Goal: Task Accomplishment & Management: Manage account settings

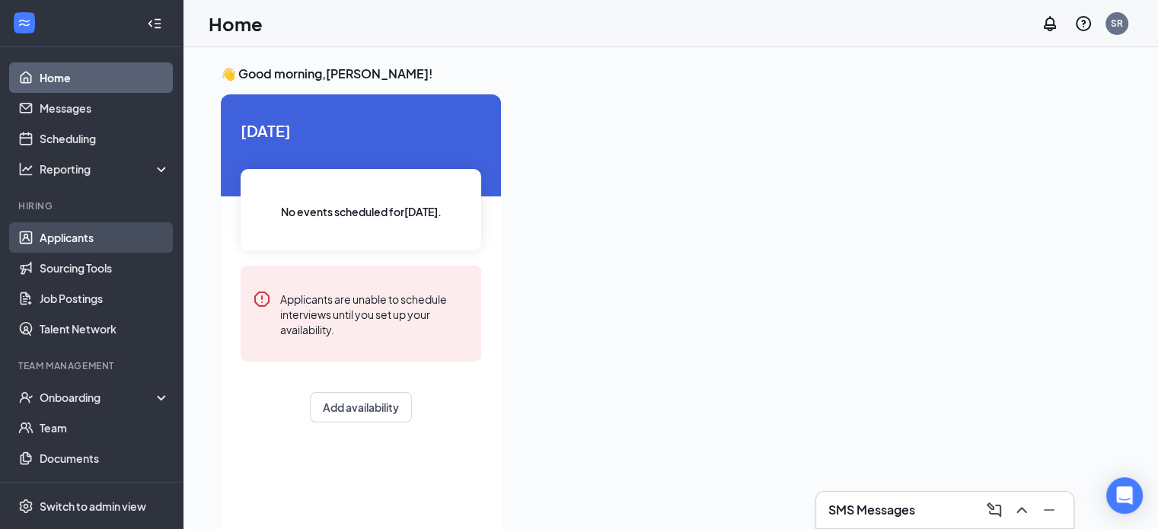
click at [63, 237] on link "Applicants" at bounding box center [105, 237] width 130 height 30
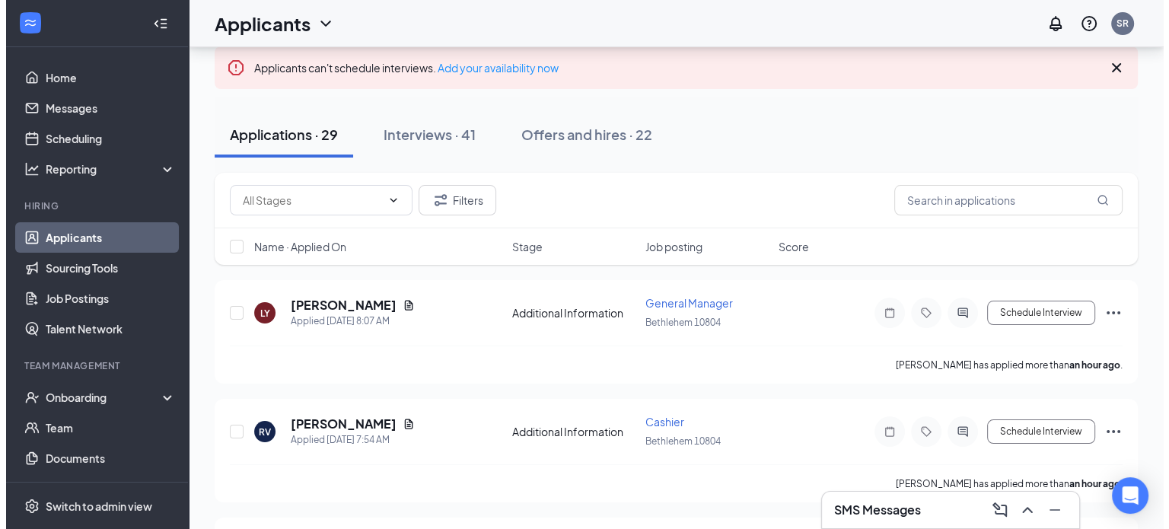
scroll to position [104, 0]
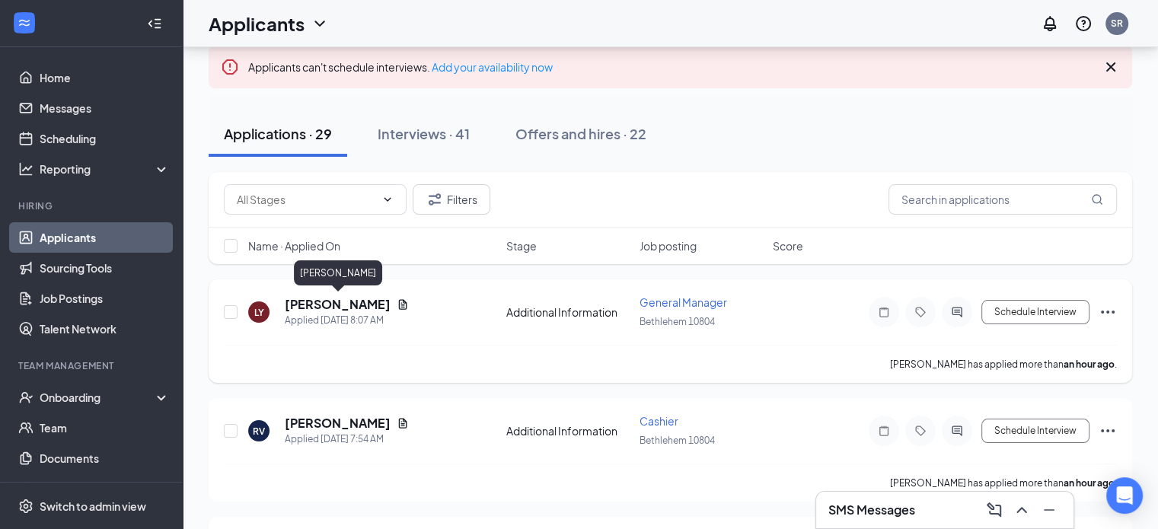
click at [369, 302] on h5 "[PERSON_NAME]" at bounding box center [338, 304] width 106 height 17
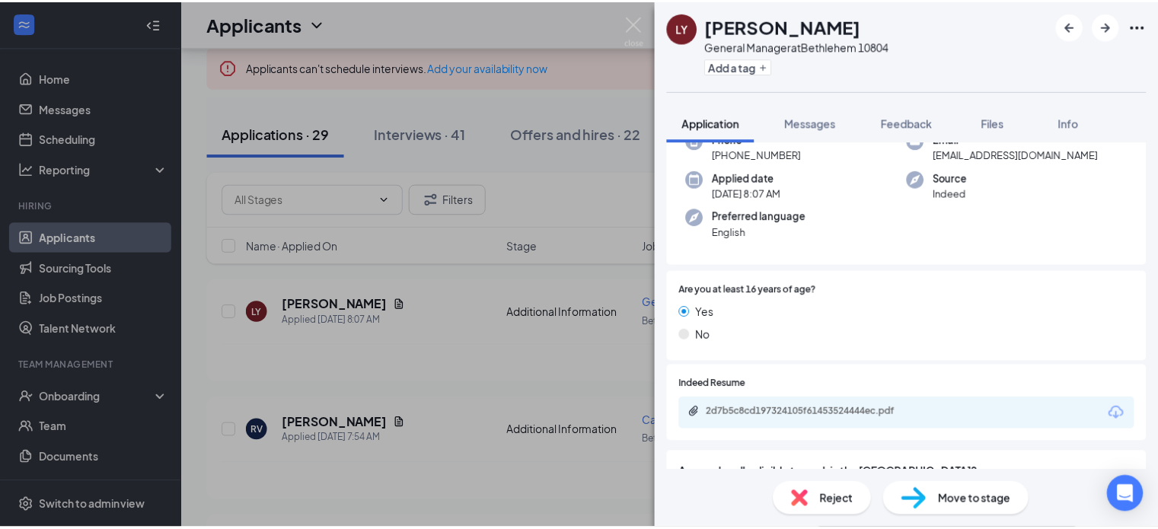
scroll to position [96, 0]
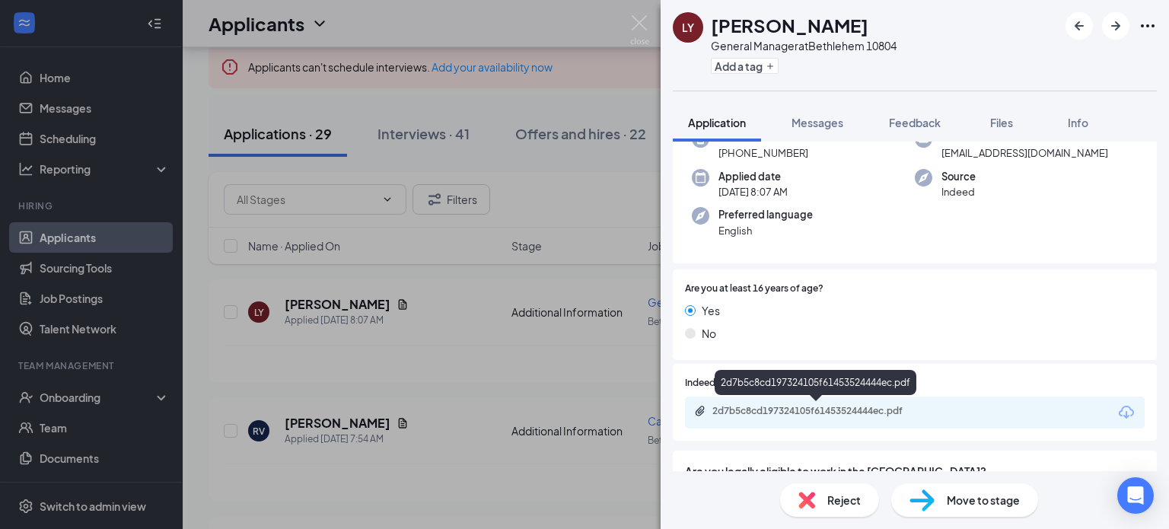
click at [819, 406] on div "2d7b5c8cd197324105f61453524444ec.pdf" at bounding box center [819, 411] width 213 height 12
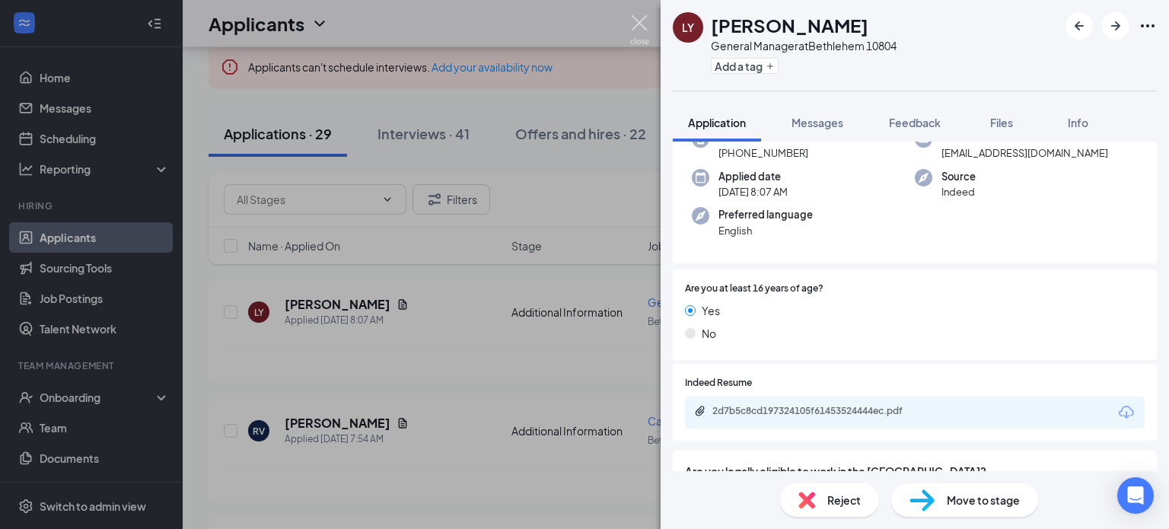
click at [637, 24] on img at bounding box center [639, 30] width 19 height 30
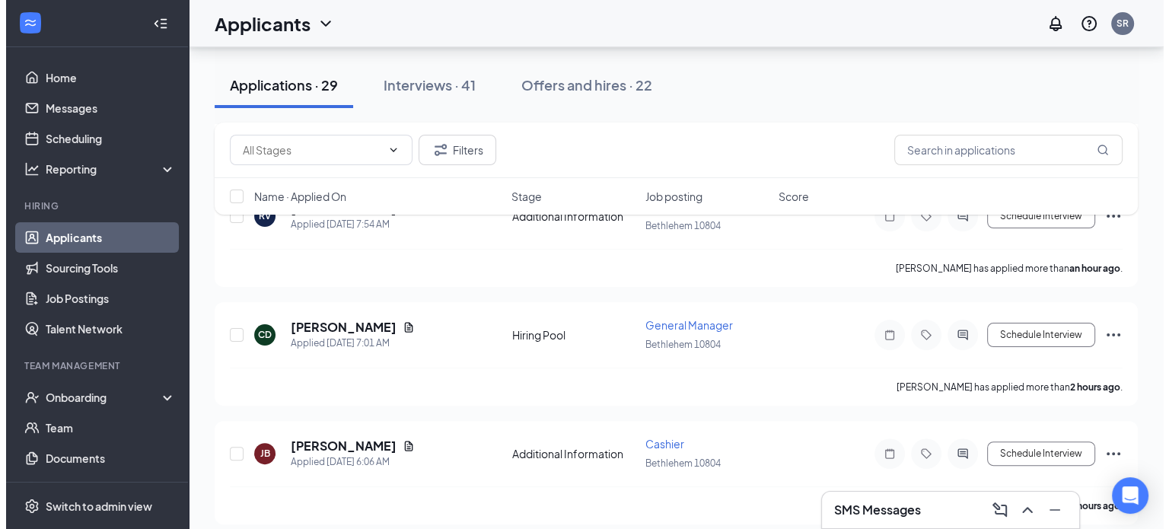
scroll to position [317, 0]
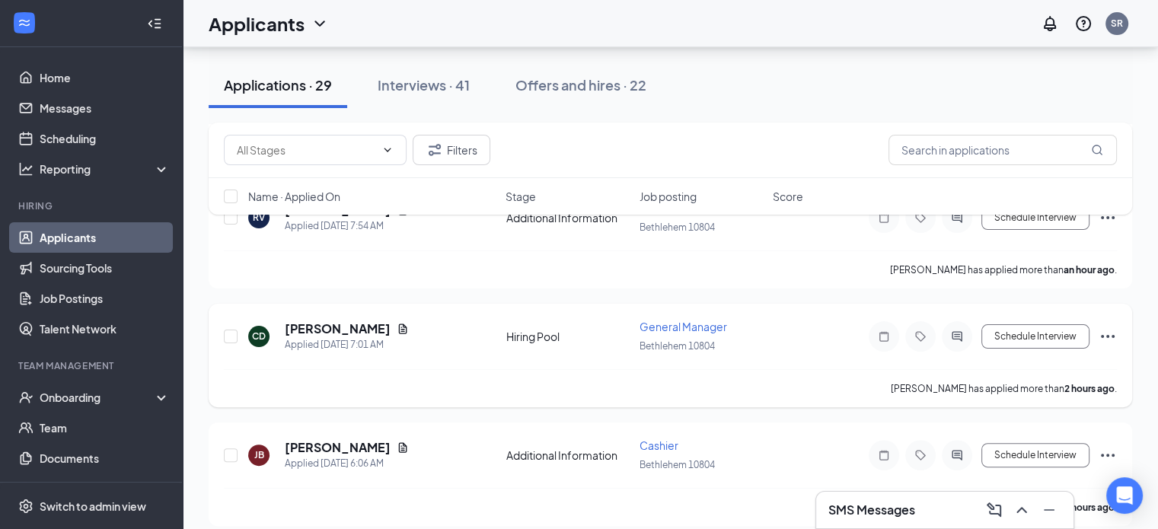
click at [362, 313] on div "CD [PERSON_NAME] Applied [DATE] 7:01 AM Hiring Pool General Manager [GEOGRAPHIC…" at bounding box center [671, 356] width 924 height 104
click at [349, 324] on h5 "[PERSON_NAME]" at bounding box center [338, 329] width 106 height 17
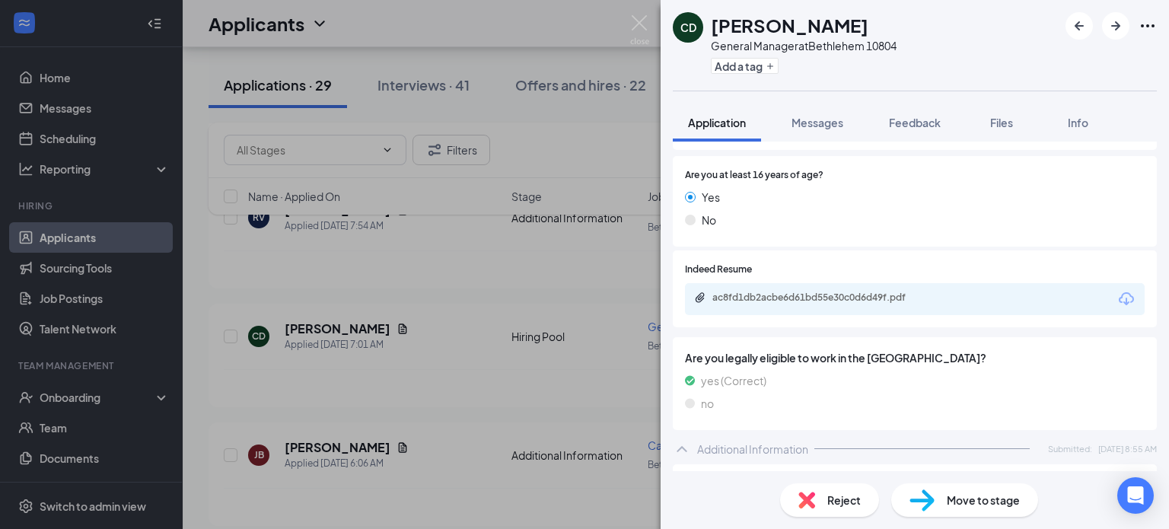
scroll to position [210, 0]
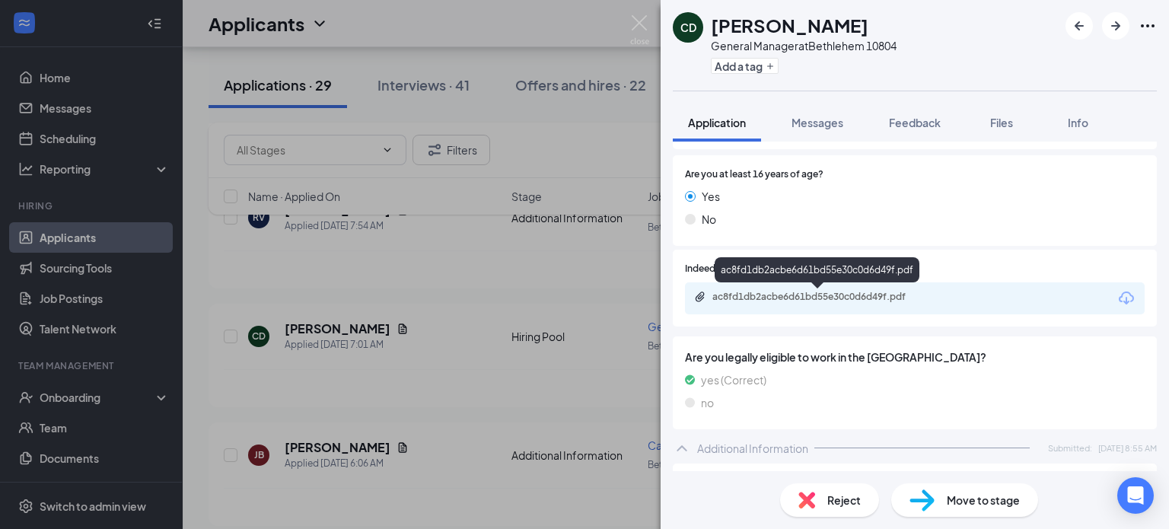
click at [891, 291] on div "ac8fd1db2acbe6d61bd55e30c0d6d49f.pdf" at bounding box center [819, 297] width 213 height 12
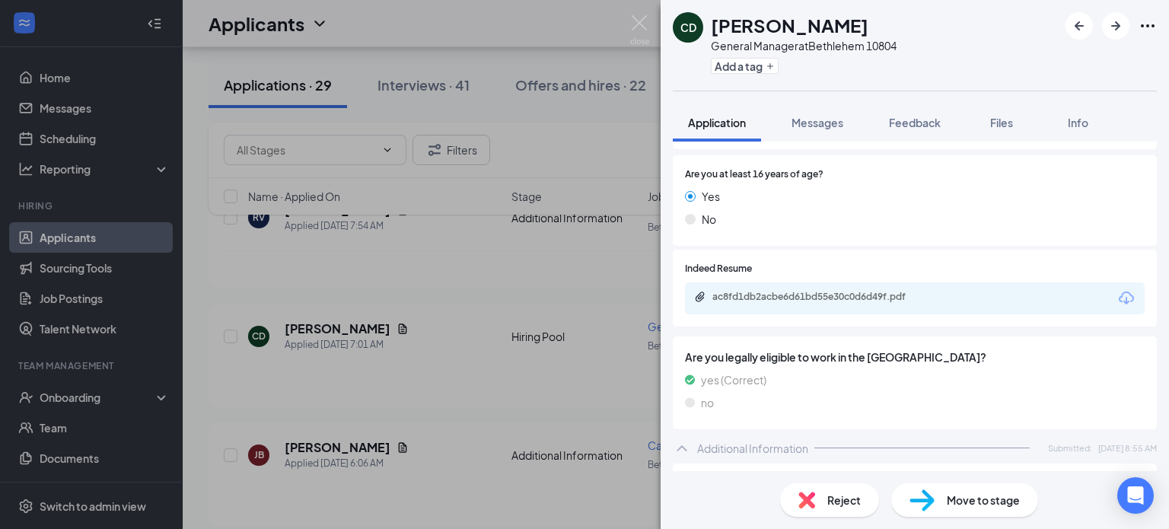
click at [847, 499] on span "Reject" at bounding box center [845, 500] width 34 height 17
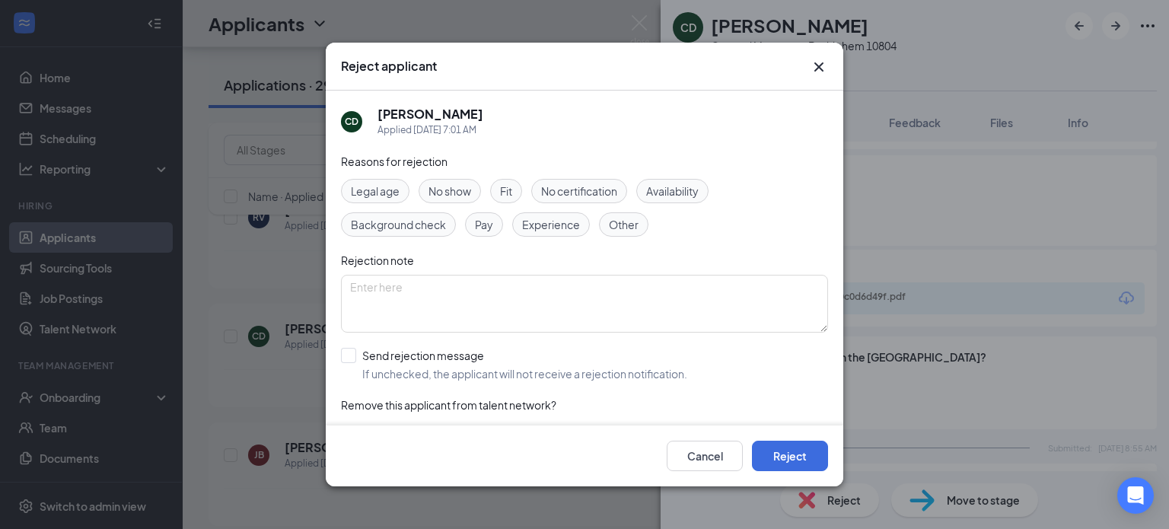
click at [556, 231] on span "Experience" at bounding box center [551, 224] width 58 height 17
click at [792, 445] on button "Reject" at bounding box center [790, 456] width 76 height 30
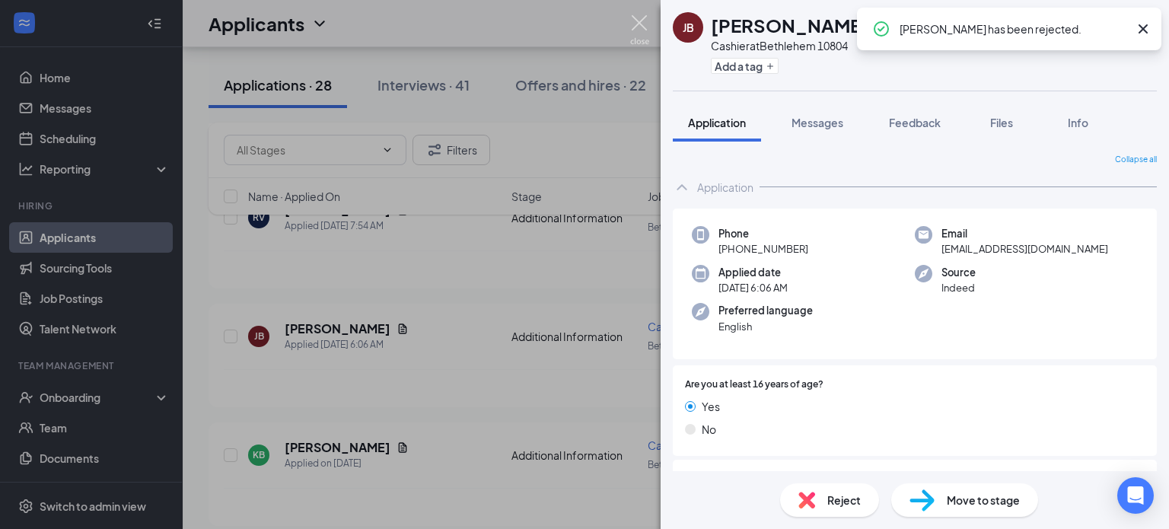
click at [643, 19] on img at bounding box center [639, 30] width 19 height 30
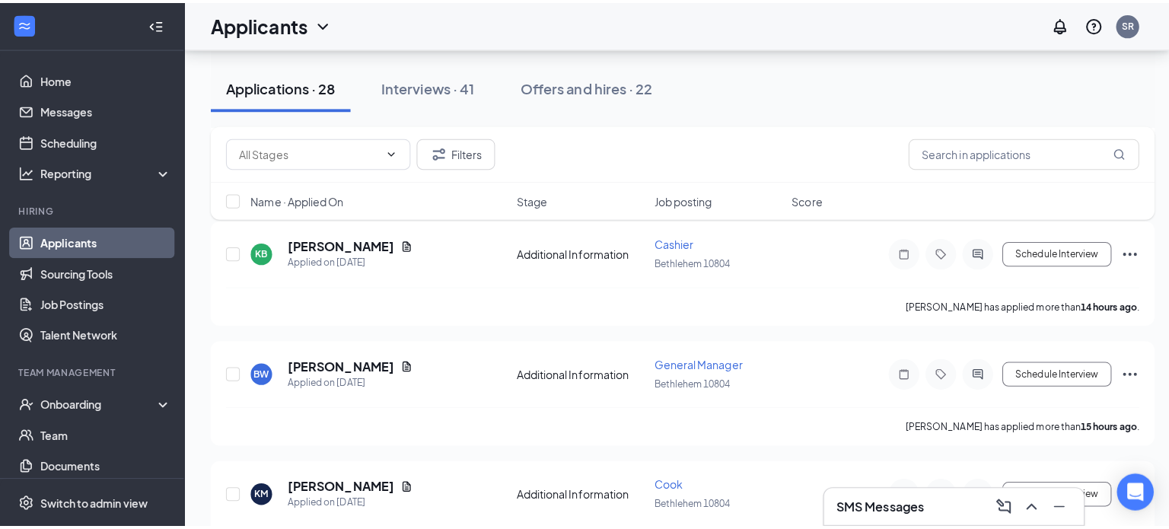
scroll to position [524, 0]
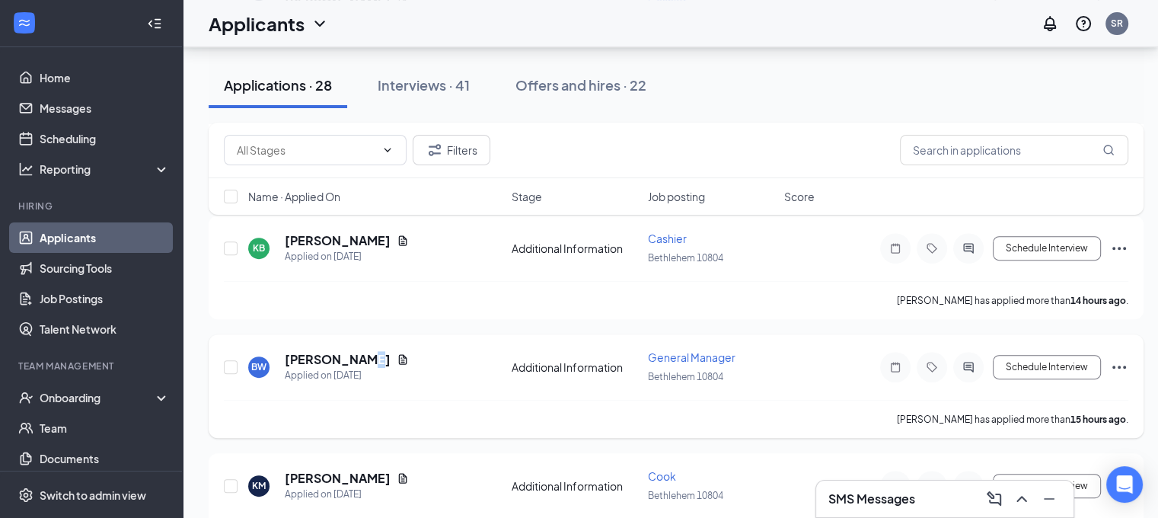
drag, startPoint x: 601, startPoint y: 159, endPoint x: 359, endPoint y: 354, distance: 310.2
click at [359, 354] on h5 "[PERSON_NAME]" at bounding box center [338, 359] width 106 height 17
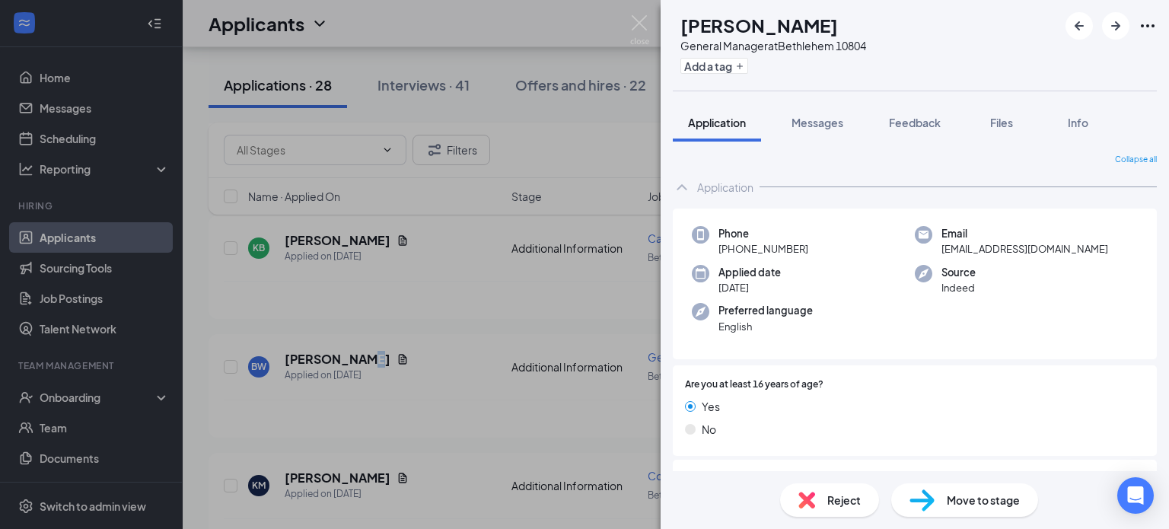
scroll to position [202, 0]
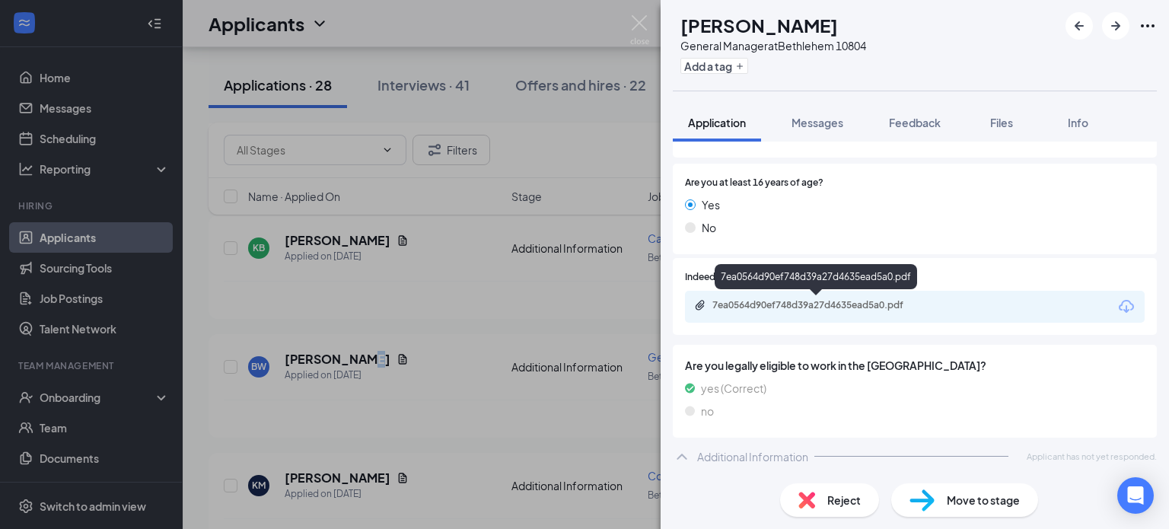
click at [863, 302] on div "7ea0564d90ef748d39a27d4635ead5a0.pdf" at bounding box center [819, 305] width 213 height 12
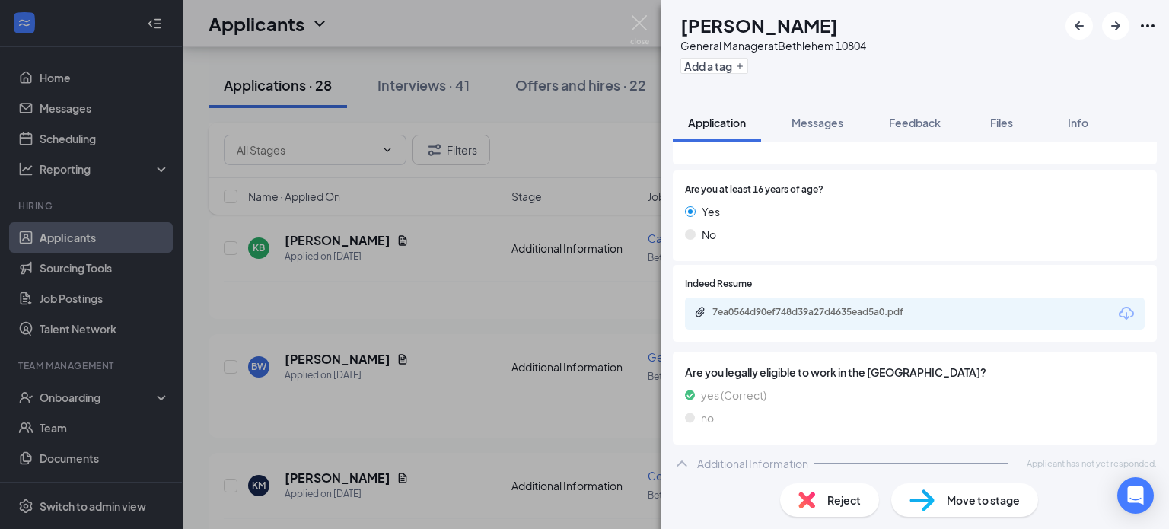
click at [830, 504] on span "Reject" at bounding box center [845, 500] width 34 height 17
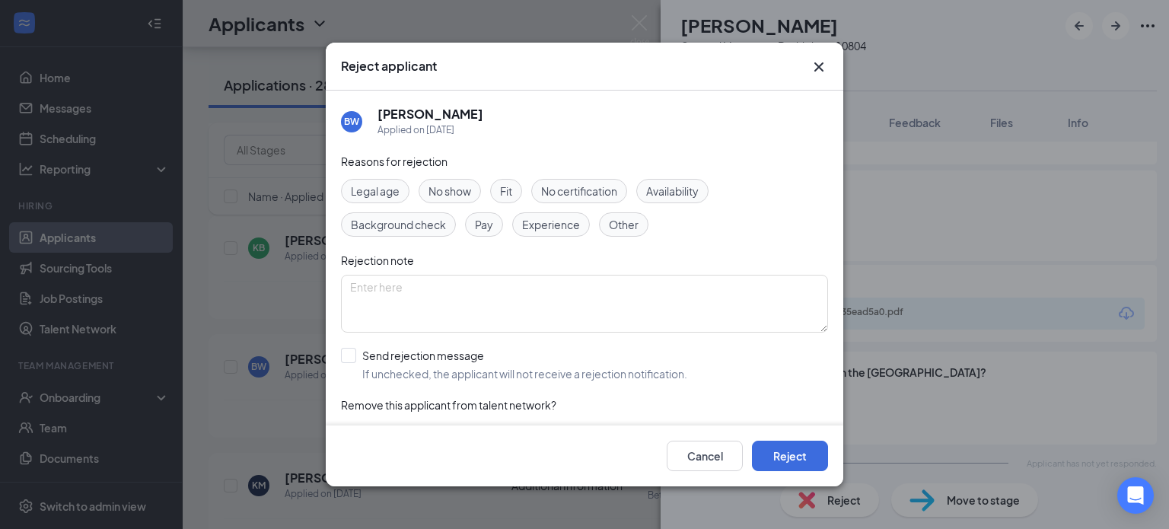
click at [560, 227] on span "Experience" at bounding box center [551, 224] width 58 height 17
click at [788, 447] on button "Reject" at bounding box center [790, 456] width 76 height 30
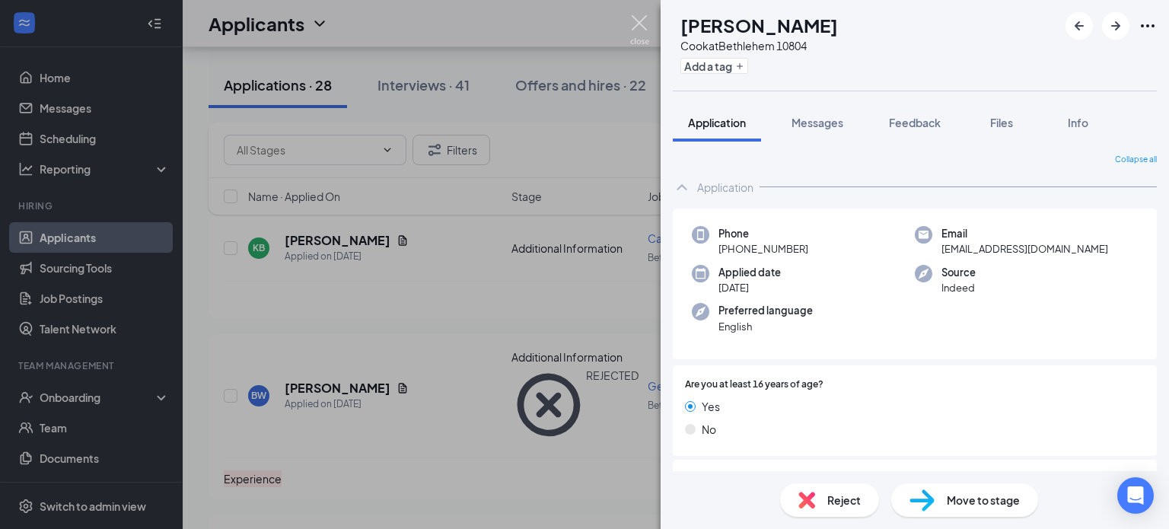
click at [637, 21] on img at bounding box center [639, 30] width 19 height 30
